Goal: Find contact information: Find contact information

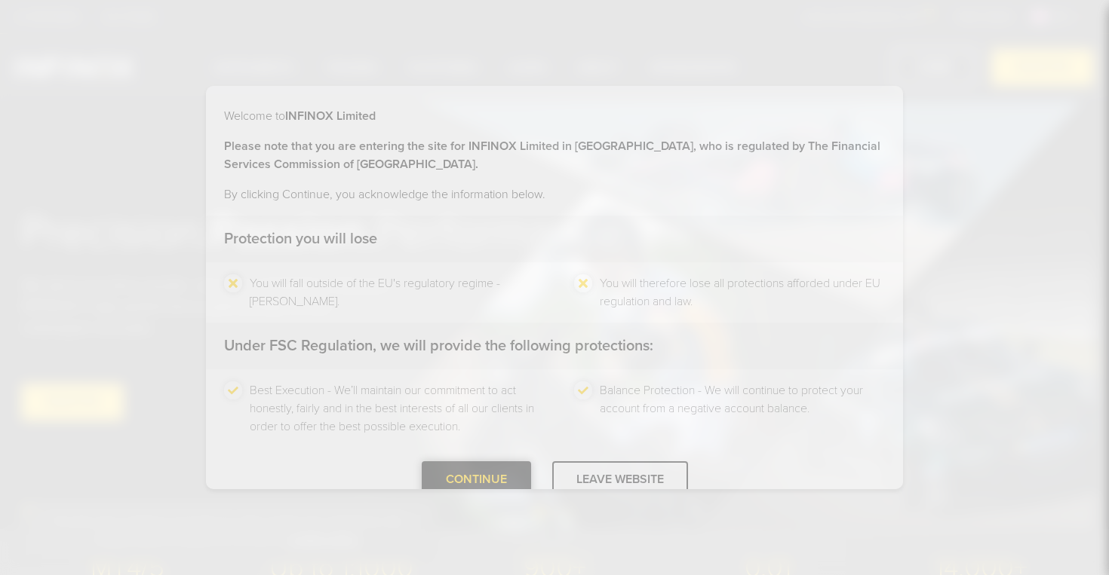
click at [480, 479] on div "Welcome to INFINOX Limited Please note that you are entering the site for INFIN…" at bounding box center [554, 287] width 1109 height 575
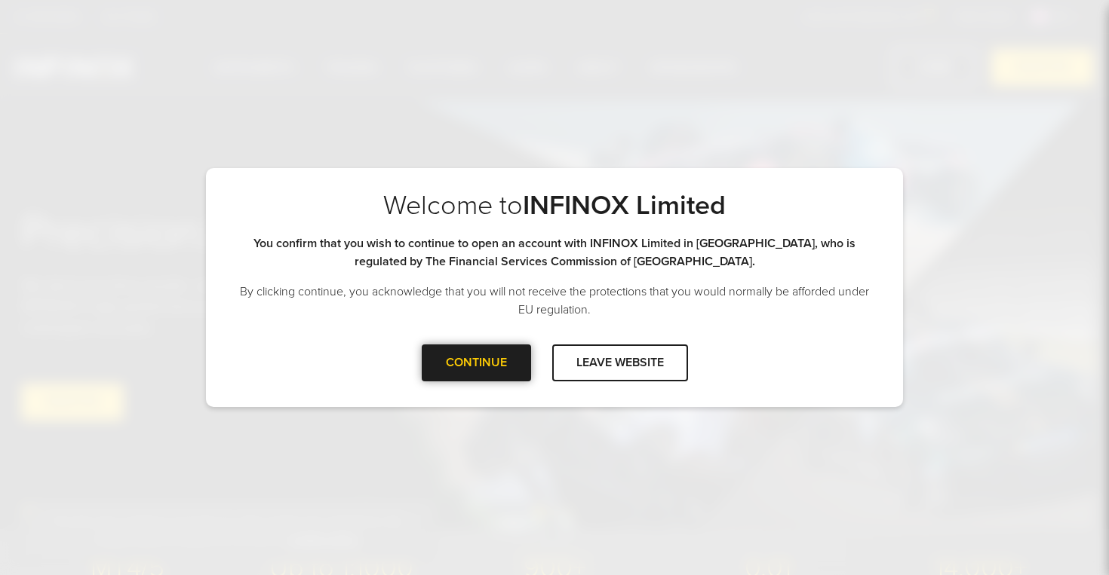
click at [476, 363] on div at bounding box center [476, 363] width 0 height 0
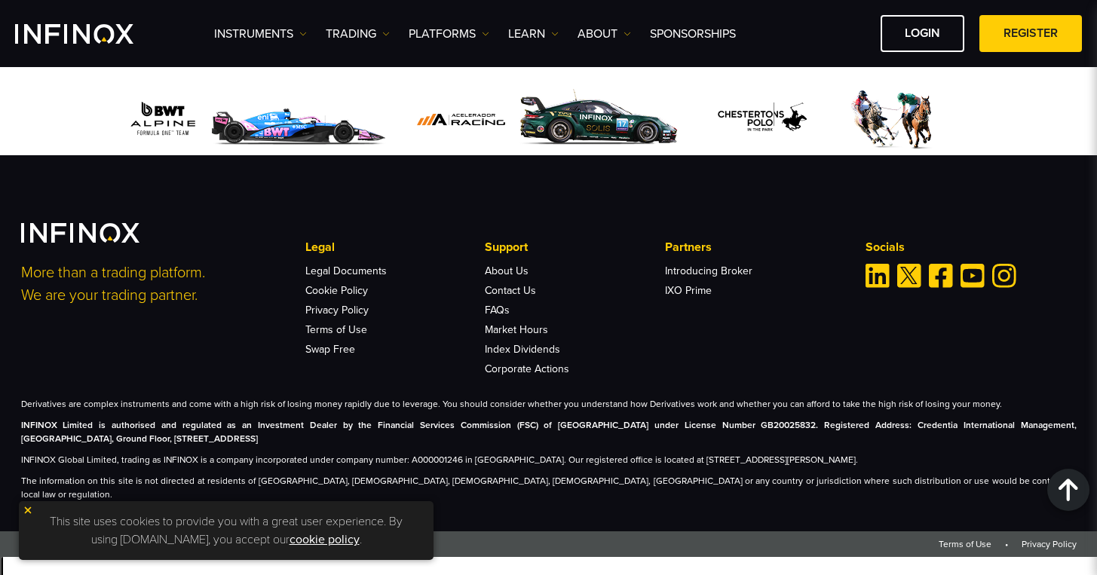
scroll to position [4718, 0]
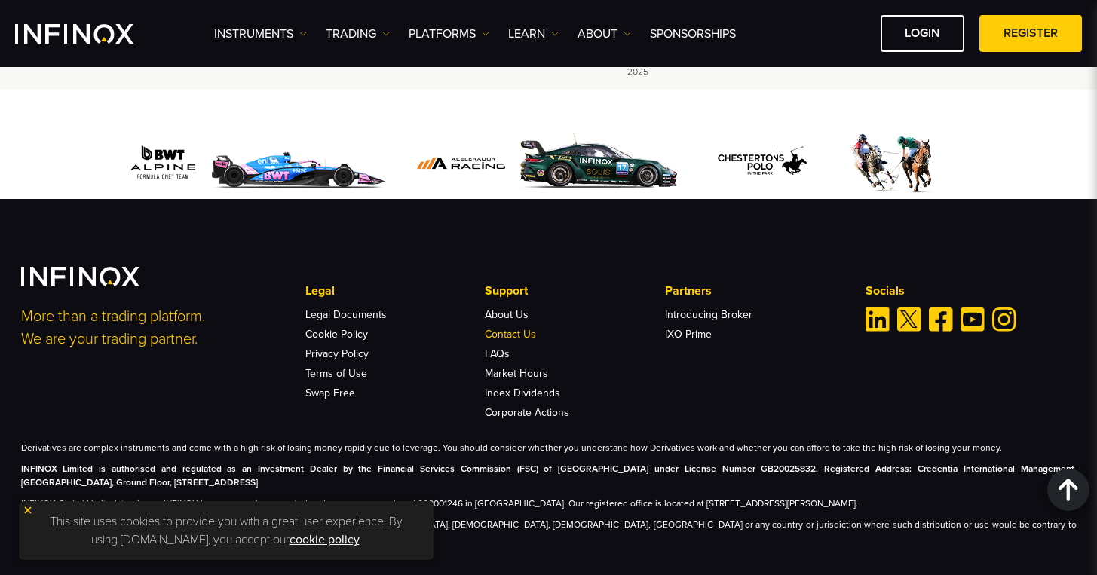
click at [512, 328] on link "Contact Us" at bounding box center [510, 334] width 51 height 13
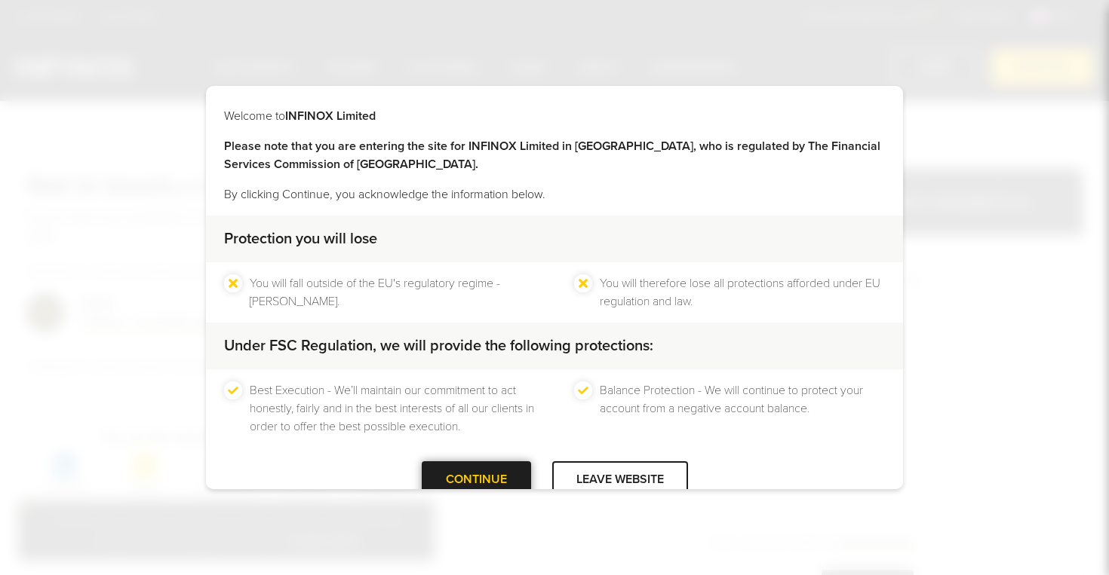
click at [476, 480] on div at bounding box center [476, 480] width 0 height 0
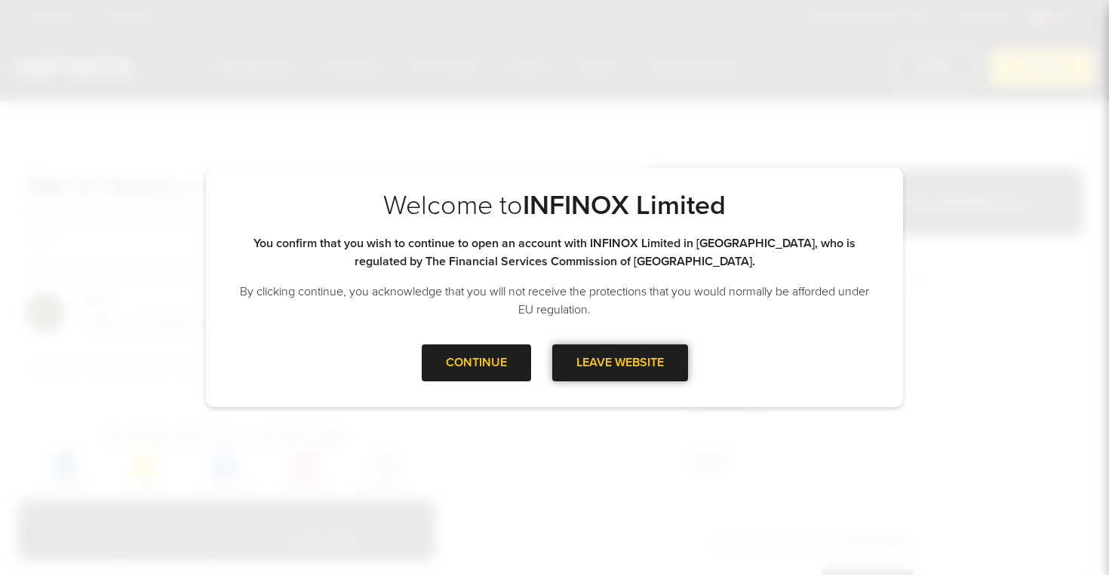
click at [649, 368] on div "LEAVE WEBSITE" at bounding box center [620, 363] width 136 height 37
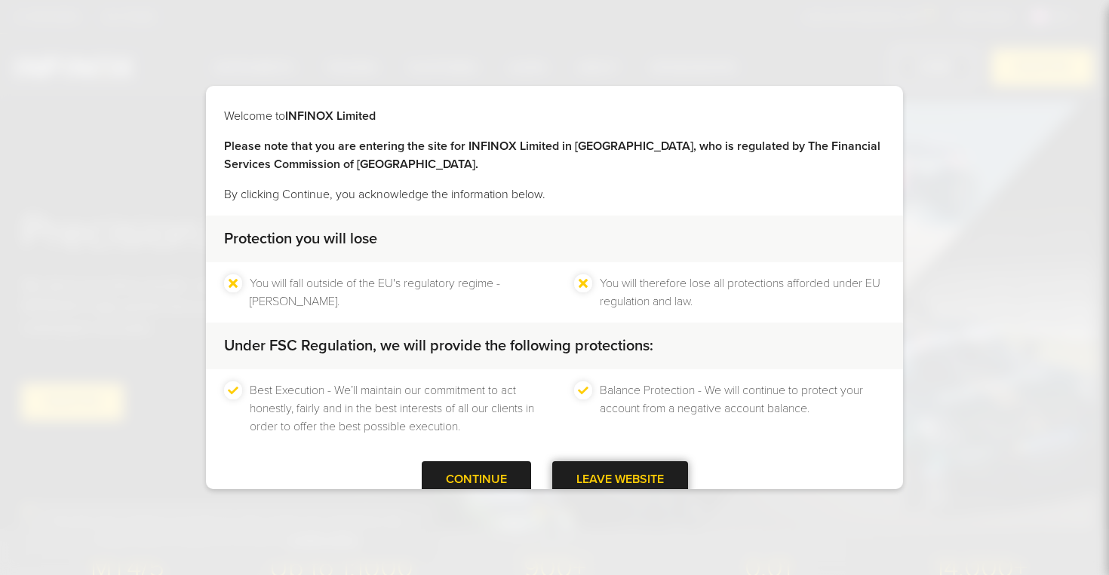
click at [615, 478] on div "LEAVE WEBSITE" at bounding box center [620, 480] width 136 height 37
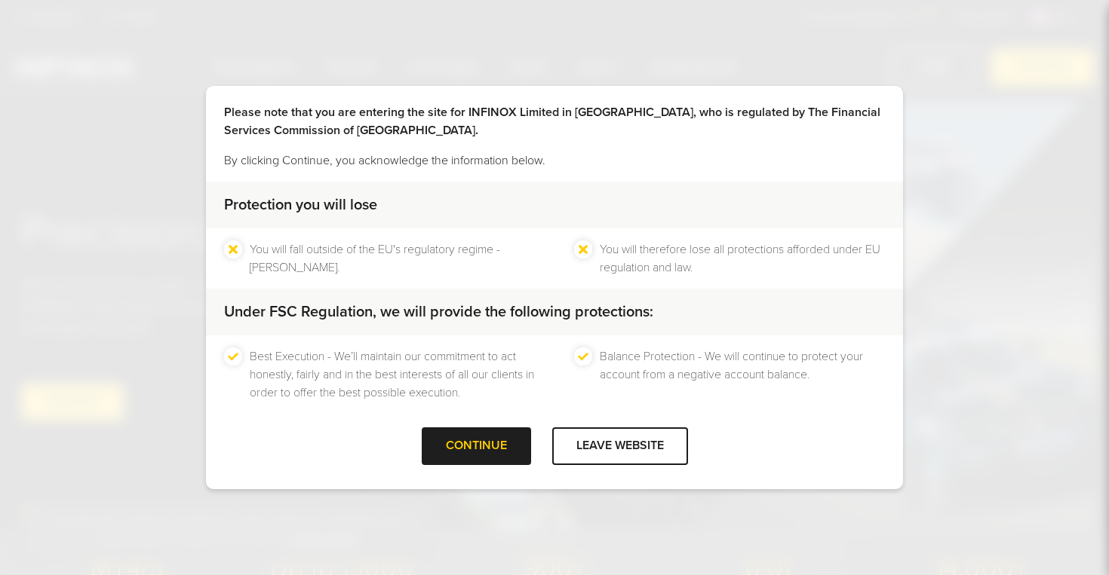
scroll to position [35, 0]
click at [474, 450] on div "CONTINUE" at bounding box center [476, 444] width 109 height 37
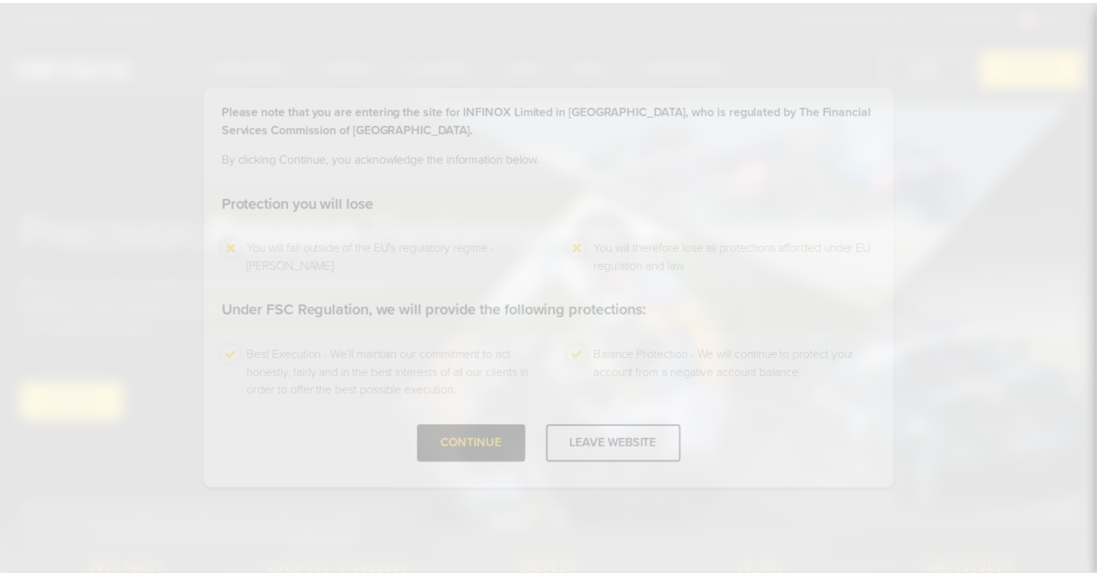
scroll to position [0, 0]
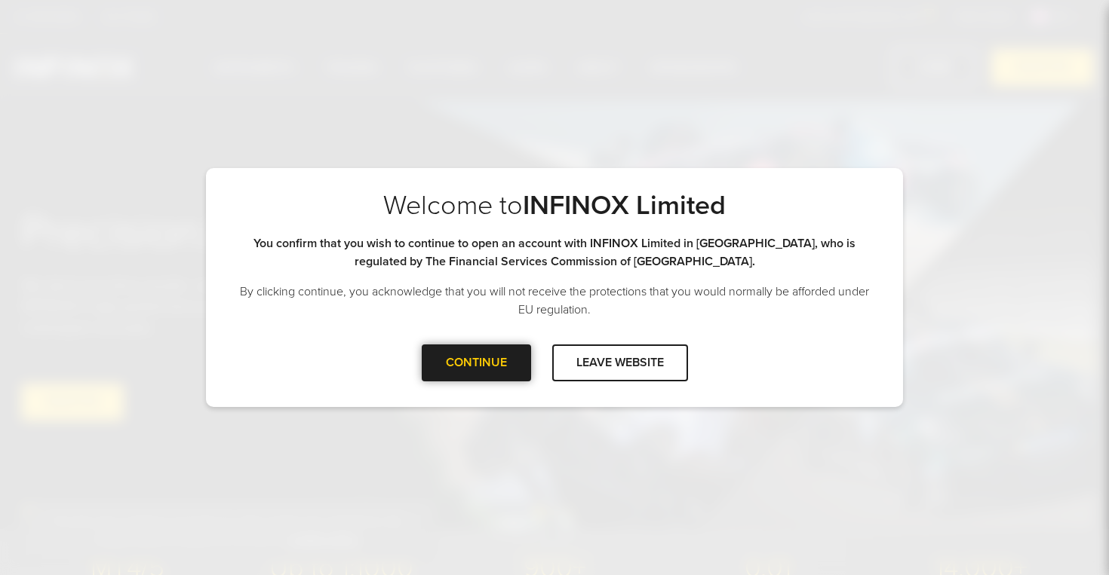
click at [454, 365] on div "CONTINUE" at bounding box center [476, 363] width 109 height 37
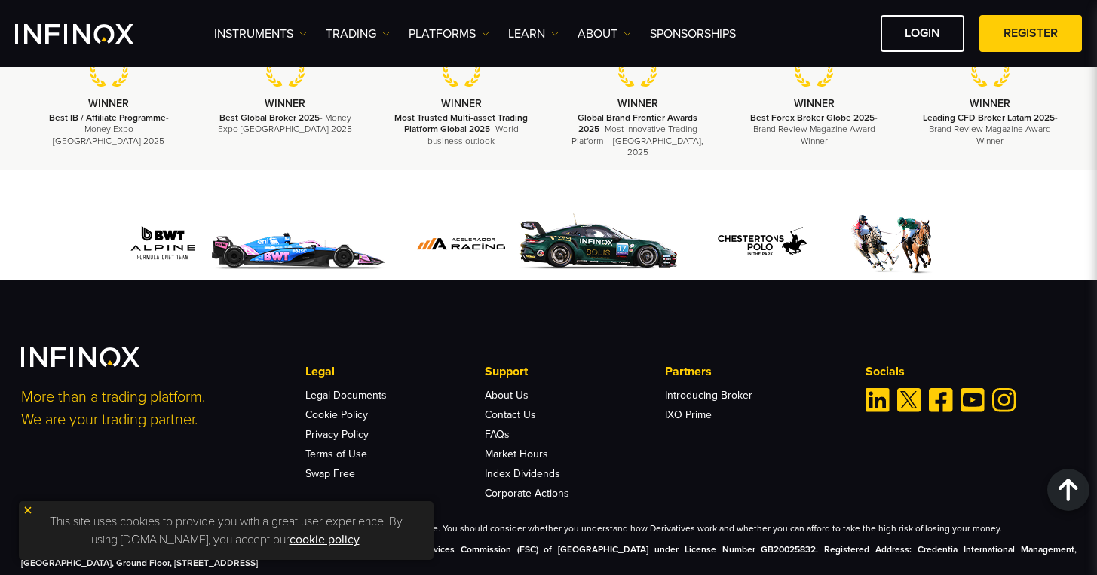
scroll to position [4718, 0]
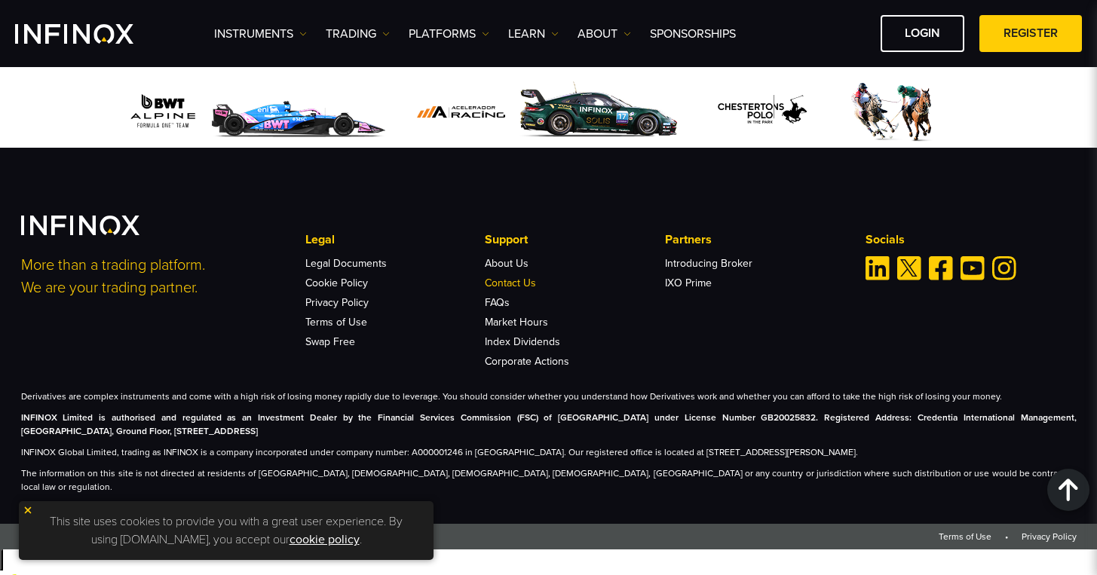
click at [512, 290] on link "Contact Us" at bounding box center [510, 283] width 51 height 13
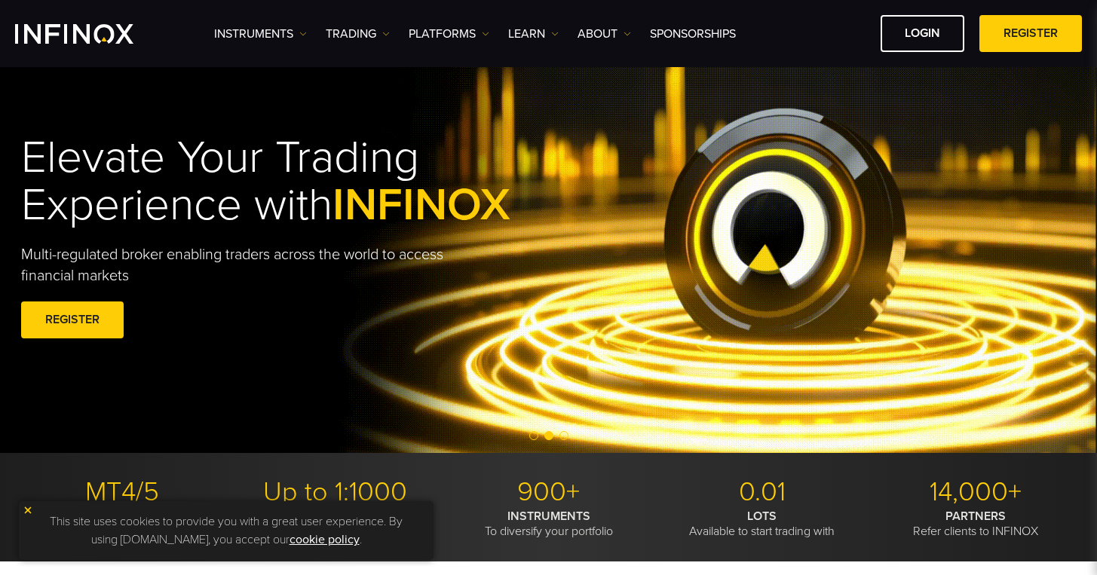
scroll to position [0, 0]
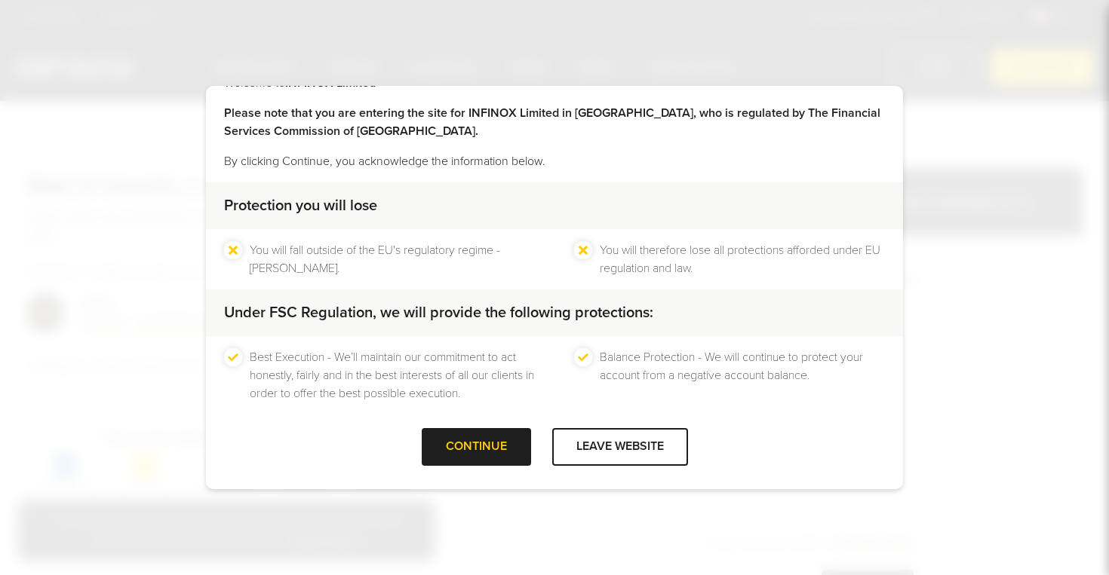
scroll to position [35, 0]
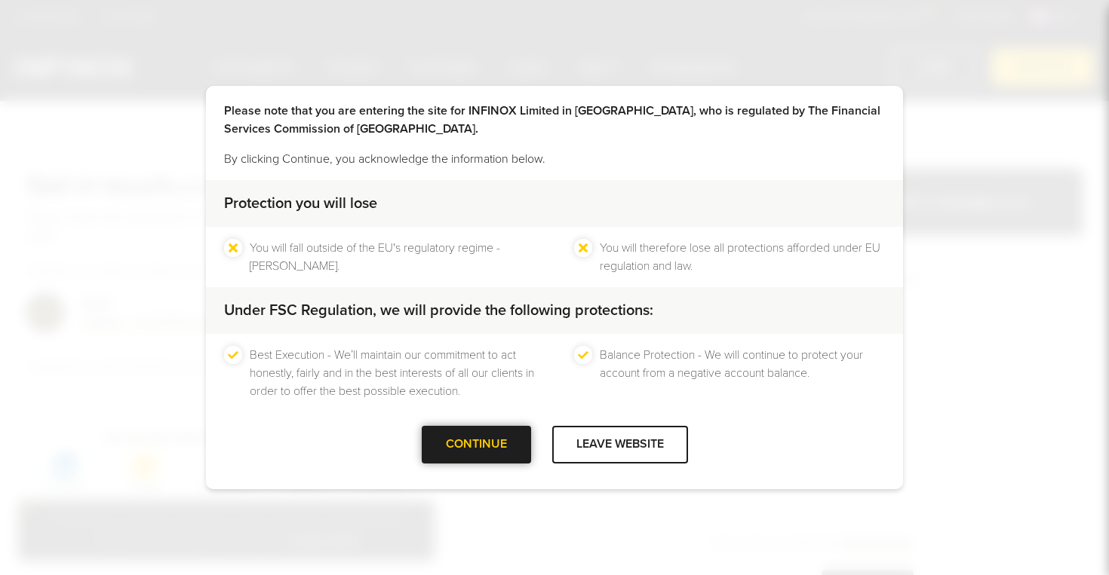
click at [477, 445] on div "CONTINUE" at bounding box center [476, 444] width 109 height 37
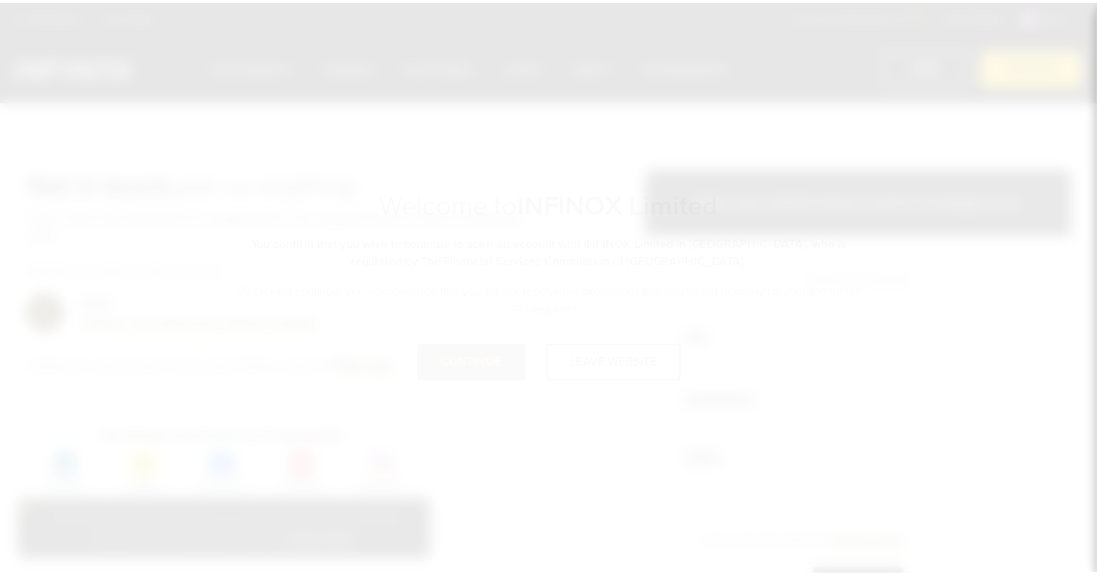
scroll to position [0, 0]
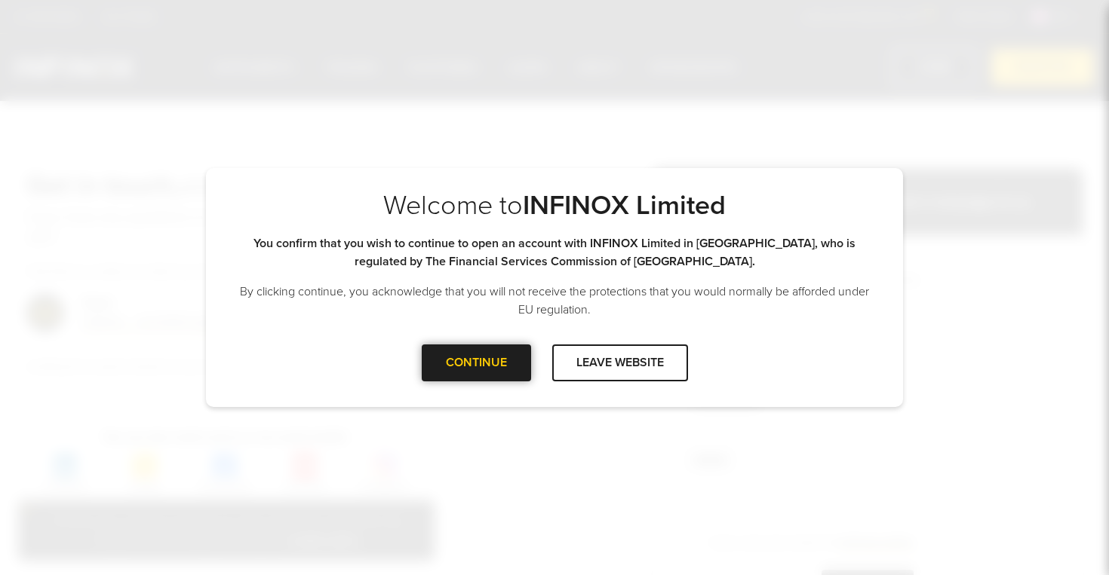
click at [476, 363] on div at bounding box center [476, 363] width 0 height 0
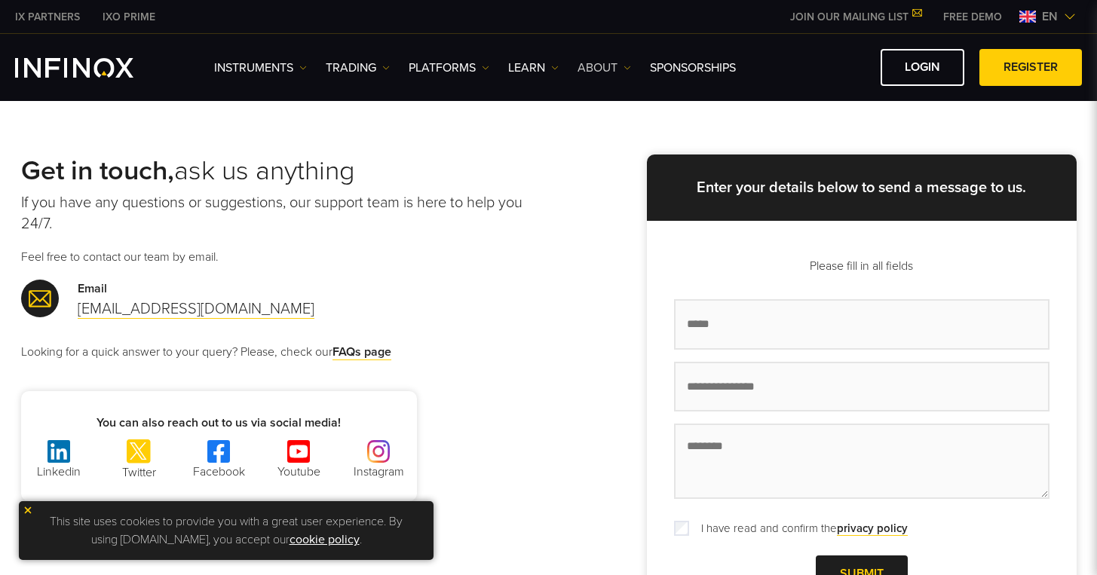
click at [601, 68] on link "ABOUT" at bounding box center [605, 68] width 54 height 18
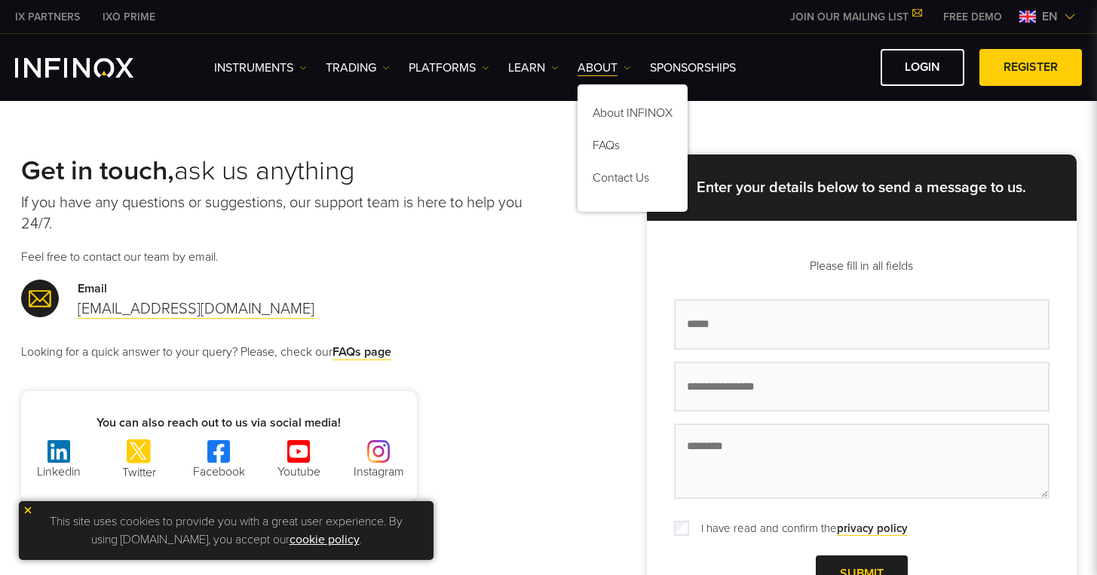
click at [513, 136] on div "Get in touch, ask us anything If you have any questions or suggestions, our sup…" at bounding box center [548, 394] width 1097 height 615
